Goal: Register for event/course

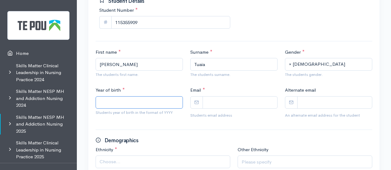
scroll to position [98, 0]
type input "1991"
click at [219, 104] on input "Email *" at bounding box center [240, 102] width 75 height 13
paste input "lucy.tuaia@outlook.com"
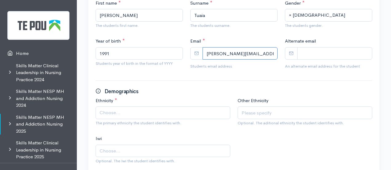
scroll to position [147, 0]
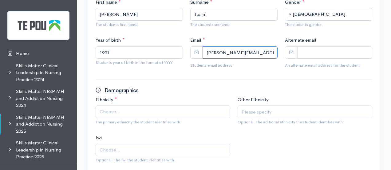
type input "[PERSON_NAME][EMAIL_ADDRESS][DOMAIN_NAME]"
click at [153, 109] on span "Choose..." at bounding box center [164, 111] width 128 height 7
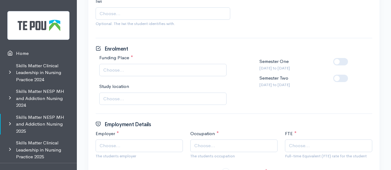
scroll to position [284, 0]
click at [144, 78] on div "Funding Place * Full place Half a place Not funded Choose... Study location Uni…" at bounding box center [163, 82] width 142 height 57
click at [138, 67] on span "Choose..." at bounding box center [163, 69] width 121 height 7
click at [351, 74] on label at bounding box center [351, 74] width 0 height 0
click at [339, 78] on input "checkbox" at bounding box center [336, 77] width 5 height 6
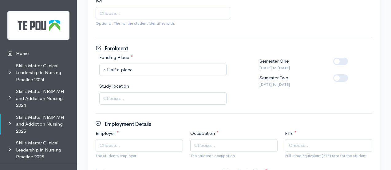
checkbox input "true"
click at [148, 96] on span "Choose..." at bounding box center [163, 98] width 121 height 7
click at [153, 145] on span "Choose..." at bounding box center [140, 145] width 81 height 7
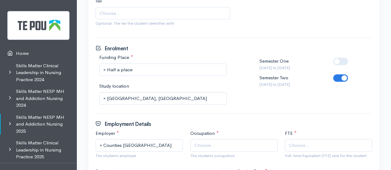
click at [226, 144] on span "Choose..." at bounding box center [234, 145] width 81 height 7
click at [308, 144] on span "Choose..." at bounding box center [299, 145] width 21 height 7
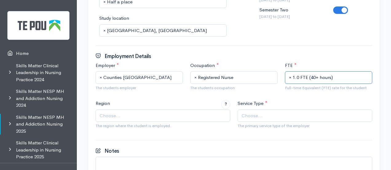
scroll to position [352, 0]
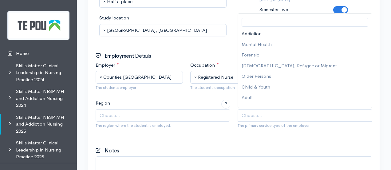
click at [300, 113] on span "Choose..." at bounding box center [306, 115] width 128 height 7
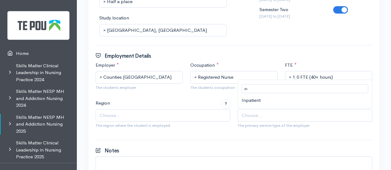
type input "in"
click at [170, 112] on span "Choose..." at bounding box center [164, 115] width 128 height 7
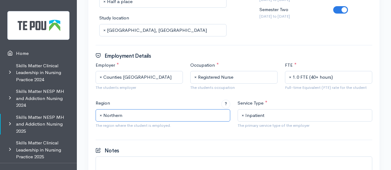
scroll to position [419, 0]
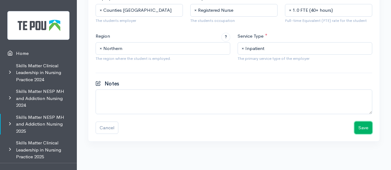
click at [357, 125] on button "Save" at bounding box center [364, 127] width 18 height 13
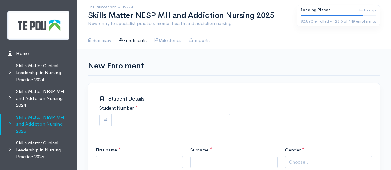
click at [39, 124] on link "Skills Matter NESP MH and Addiction Nursing 2025" at bounding box center [38, 124] width 77 height 26
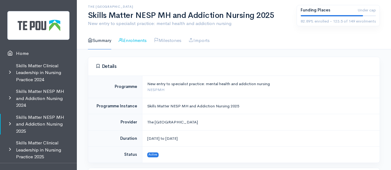
click at [138, 40] on link "Enrolments" at bounding box center [133, 41] width 28 height 18
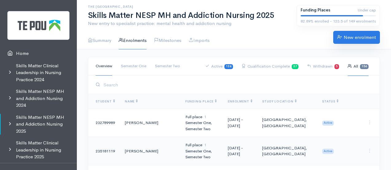
click at [343, 36] on link "New enrolment" at bounding box center [357, 37] width 47 height 13
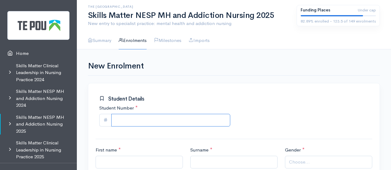
click at [150, 117] on input "Student Number *" at bounding box center [170, 120] width 119 height 13
paste input "115355909"
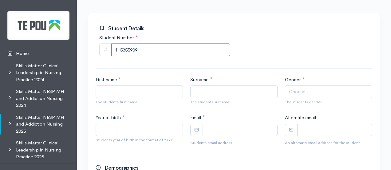
scroll to position [73, 0]
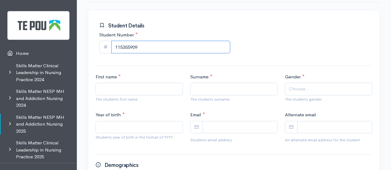
type input "115355909"
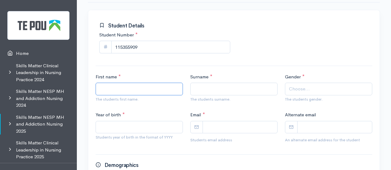
click at [134, 86] on input "First name *" at bounding box center [139, 88] width 87 height 13
click at [117, 87] on input "Lucty" at bounding box center [139, 88] width 87 height 13
type input "Lucy"
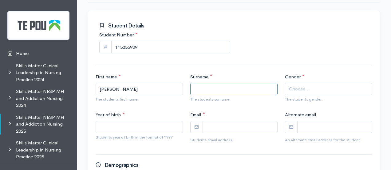
click at [221, 85] on input "Surname *" at bounding box center [233, 88] width 87 height 13
paste input "Tuaia (Nouata)"
drag, startPoint x: 231, startPoint y: 89, endPoint x: 206, endPoint y: 88, distance: 25.3
click at [206, 88] on input "Tuaia (Nouata)" at bounding box center [233, 88] width 87 height 13
type input "Tuaia"
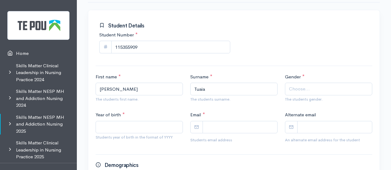
click at [311, 88] on span "Choose..." at bounding box center [329, 88] width 81 height 7
click at [113, 125] on input "Year of birth *" at bounding box center [139, 127] width 87 height 13
type input "1991"
click at [227, 123] on input "Email *" at bounding box center [240, 127] width 75 height 13
paste input "lucy.tuaia@outlook.com"
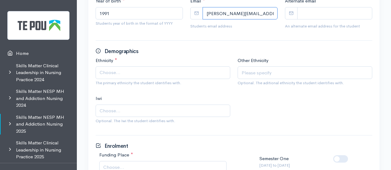
scroll to position [187, 0]
type input "lucy.tuaia@outlook.com"
click at [156, 70] on span "Choose..." at bounding box center [164, 71] width 128 height 7
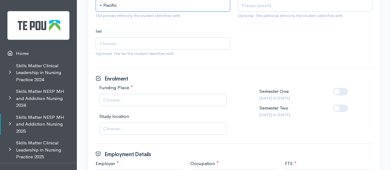
scroll to position [256, 0]
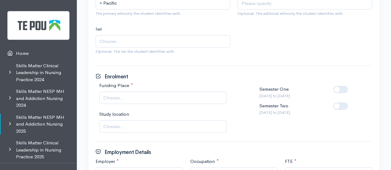
click at [146, 100] on span "Choose..." at bounding box center [162, 97] width 127 height 13
click at [341, 111] on div at bounding box center [342, 108] width 17 height 13
click at [351, 102] on label at bounding box center [351, 102] width 0 height 0
click at [339, 104] on input "checkbox" at bounding box center [336, 105] width 5 height 6
checkbox input "true"
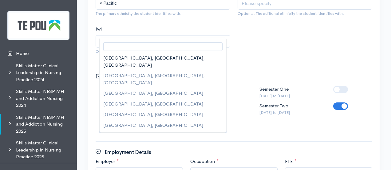
click at [141, 120] on span "Choose..." at bounding box center [162, 126] width 127 height 13
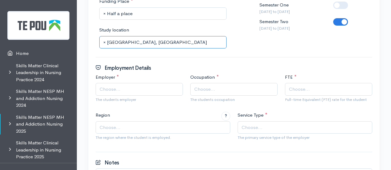
scroll to position [340, 0]
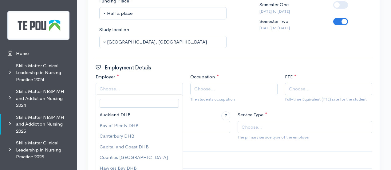
click at [133, 89] on span "Choose..." at bounding box center [140, 88] width 81 height 7
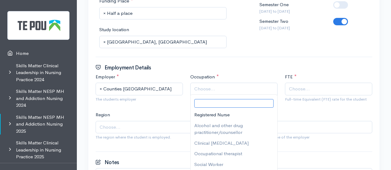
click at [225, 87] on span "Choose..." at bounding box center [234, 88] width 81 height 7
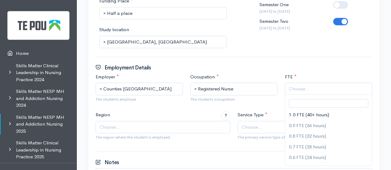
click at [313, 87] on span "Choose..." at bounding box center [329, 88] width 81 height 7
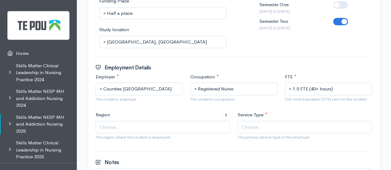
click at [259, 127] on span "Choose..." at bounding box center [252, 126] width 21 height 7
type input "in"
click at [162, 126] on span "Choose..." at bounding box center [164, 126] width 128 height 7
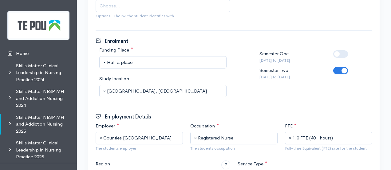
scroll to position [419, 0]
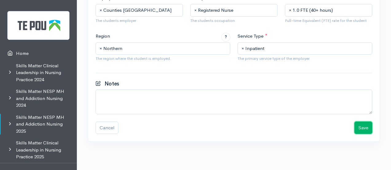
click at [361, 125] on button "Save" at bounding box center [364, 127] width 18 height 13
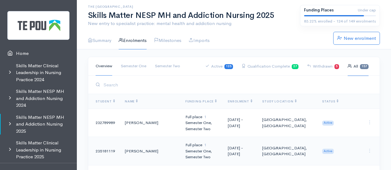
drag, startPoint x: 269, startPoint y: 30, endPoint x: 259, endPoint y: 15, distance: 17.9
click at [259, 15] on div "The [GEOGRAPHIC_DATA] Skills Matter NESP MH and Addiction Nursing 2025 New entr…" at bounding box center [190, 18] width 212 height 27
click at [259, 15] on h1 "Skills Matter NESP MH and Addiction Nursing 2025" at bounding box center [190, 15] width 205 height 9
drag, startPoint x: 259, startPoint y: 15, endPoint x: 210, endPoint y: 15, distance: 48.9
click at [210, 15] on h1 "Skills Matter NESP MH and Addiction Nursing 2025" at bounding box center [190, 15] width 205 height 9
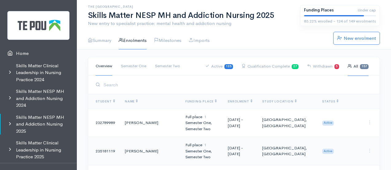
click at [210, 15] on h1 "Skills Matter NESP MH and Addiction Nursing 2025" at bounding box center [190, 15] width 205 height 9
drag, startPoint x: 210, startPoint y: 15, endPoint x: 235, endPoint y: 37, distance: 33.6
click at [235, 37] on div "The [GEOGRAPHIC_DATA] Skills Matter NESP MH and Addiction Nursing 2025 New entr…" at bounding box center [234, 24] width 292 height 49
click at [235, 37] on ul "Summary Enrolments Milestones Imports" at bounding box center [207, 40] width 238 height 17
drag, startPoint x: 235, startPoint y: 37, endPoint x: 228, endPoint y: 13, distance: 25.4
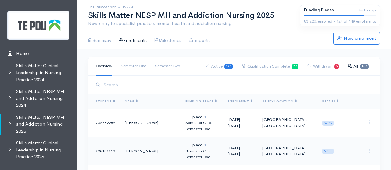
click at [228, 13] on div "The [GEOGRAPHIC_DATA] Skills Matter NESP MH and Addiction Nursing 2025 New entr…" at bounding box center [234, 24] width 292 height 49
click at [228, 13] on h1 "Skills Matter NESP MH and Addiction Nursing 2025" at bounding box center [190, 15] width 205 height 9
drag, startPoint x: 228, startPoint y: 13, endPoint x: 228, endPoint y: 39, distance: 26.5
click at [228, 39] on div "The [GEOGRAPHIC_DATA] Skills Matter NESP MH and Addiction Nursing 2025 New entr…" at bounding box center [234, 24] width 292 height 49
click at [228, 39] on ul "Summary Enrolments Milestones Imports" at bounding box center [207, 40] width 238 height 17
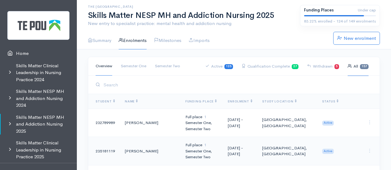
drag, startPoint x: 228, startPoint y: 39, endPoint x: 229, endPoint y: 16, distance: 23.4
click at [229, 16] on div "The [GEOGRAPHIC_DATA] Skills Matter NESP MH and Addiction Nursing 2025 New entr…" at bounding box center [234, 24] width 292 height 49
click at [229, 16] on h1 "Skills Matter NESP MH and Addiction Nursing 2025" at bounding box center [190, 15] width 205 height 9
drag, startPoint x: 229, startPoint y: 16, endPoint x: 227, endPoint y: 42, distance: 26.9
click at [227, 42] on div "The [GEOGRAPHIC_DATA] Skills Matter NESP MH and Addiction Nursing 2025 New entr…" at bounding box center [234, 24] width 292 height 49
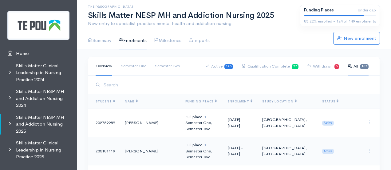
click at [227, 42] on ul "Summary Enrolments Milestones Imports" at bounding box center [207, 40] width 238 height 17
drag, startPoint x: 227, startPoint y: 42, endPoint x: 232, endPoint y: 18, distance: 25.5
click at [232, 18] on div "The [GEOGRAPHIC_DATA] Skills Matter NESP MH and Addiction Nursing 2025 New entr…" at bounding box center [234, 24] width 292 height 49
click at [232, 18] on h1 "Skills Matter NESP MH and Addiction Nursing 2025" at bounding box center [190, 15] width 205 height 9
drag, startPoint x: 232, startPoint y: 18, endPoint x: 231, endPoint y: 38, distance: 20.0
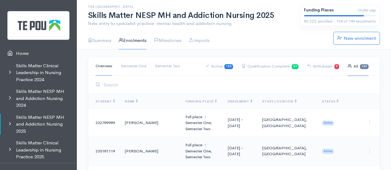
click at [231, 38] on div "The [GEOGRAPHIC_DATA] Skills Matter NESP MH and Addiction Nursing 2025 New entr…" at bounding box center [234, 24] width 292 height 49
click at [231, 38] on ul "Summary Enrolments Milestones Imports" at bounding box center [207, 40] width 238 height 17
drag, startPoint x: 231, startPoint y: 38, endPoint x: 234, endPoint y: 14, distance: 23.9
click at [234, 14] on div "The [GEOGRAPHIC_DATA] Skills Matter NESP MH and Addiction Nursing 2025 New entr…" at bounding box center [234, 24] width 292 height 49
click at [234, 14] on h1 "Skills Matter NESP MH and Addiction Nursing 2025" at bounding box center [190, 15] width 205 height 9
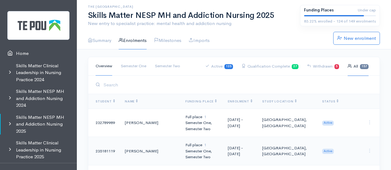
drag, startPoint x: 234, startPoint y: 14, endPoint x: 231, endPoint y: 37, distance: 23.0
click at [231, 37] on div "The [GEOGRAPHIC_DATA] Skills Matter NESP MH and Addiction Nursing 2025 New entr…" at bounding box center [234, 24] width 292 height 49
click at [231, 37] on ul "Summary Enrolments Milestones Imports" at bounding box center [207, 40] width 238 height 17
drag, startPoint x: 231, startPoint y: 37, endPoint x: 234, endPoint y: 10, distance: 26.6
click at [234, 10] on div "The [GEOGRAPHIC_DATA] Skills Matter NESP MH and Addiction Nursing 2025 New entr…" at bounding box center [234, 24] width 292 height 49
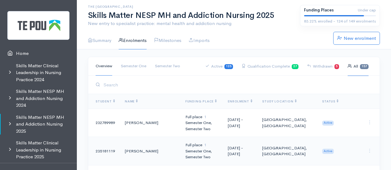
click at [234, 11] on h1 "Skills Matter NESP MH and Addiction Nursing 2025" at bounding box center [190, 15] width 205 height 9
drag, startPoint x: 234, startPoint y: 10, endPoint x: 231, endPoint y: 37, distance: 26.6
click at [231, 37] on div "The [GEOGRAPHIC_DATA] Skills Matter NESP MH and Addiction Nursing 2025 New entr…" at bounding box center [234, 24] width 292 height 49
click at [231, 37] on ul "Summary Enrolments Milestones Imports" at bounding box center [207, 40] width 238 height 17
